Goal: Check status: Check status

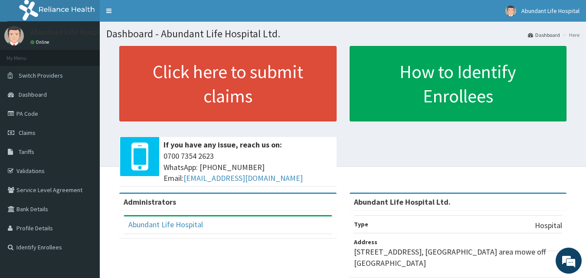
click at [152, 199] on b "Administrators" at bounding box center [150, 202] width 53 height 10
click at [35, 132] on span "Claims" at bounding box center [27, 133] width 17 height 8
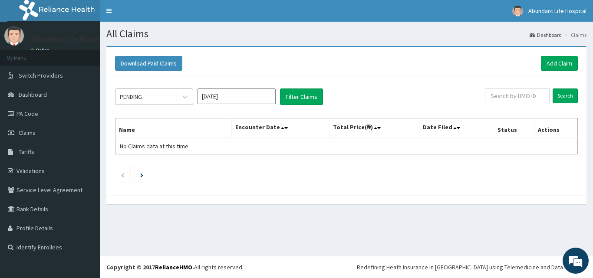
click at [151, 93] on div "PENDING" at bounding box center [145, 97] width 60 height 14
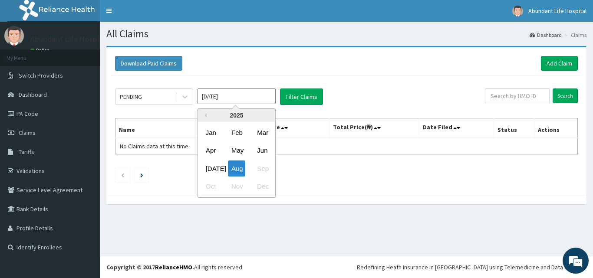
click at [231, 95] on input "[DATE]" at bounding box center [236, 97] width 78 height 16
click at [211, 171] on div "[DATE]" at bounding box center [210, 169] width 17 height 16
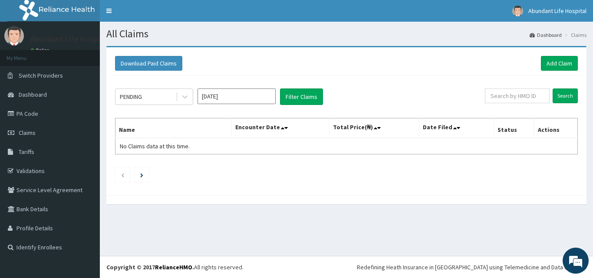
type input "[DATE]"
click at [301, 98] on button "Filter Claims" at bounding box center [301, 97] width 43 height 16
